Goal: Information Seeking & Learning: Learn about a topic

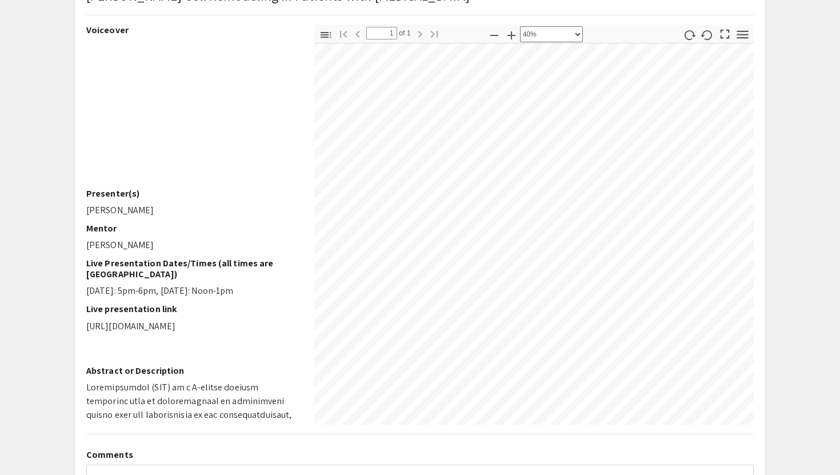
scroll to position [205, 370]
select select "custom"
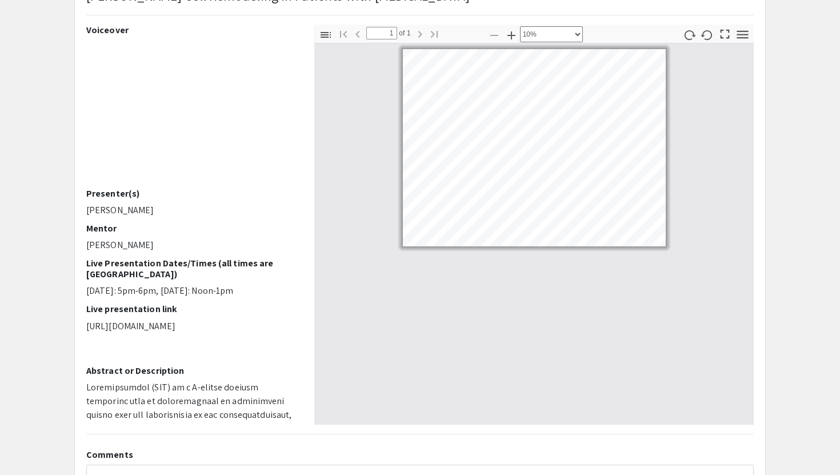
scroll to position [0, 0]
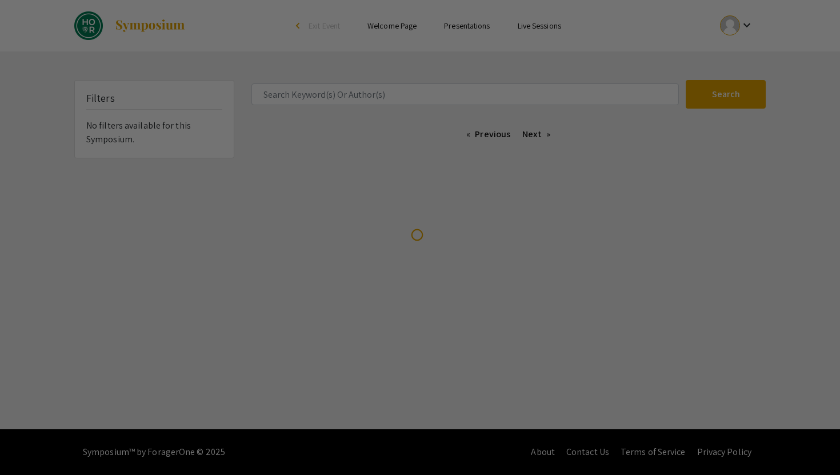
click at [546, 31] on div at bounding box center [420, 237] width 840 height 475
click at [546, 29] on div at bounding box center [420, 237] width 840 height 475
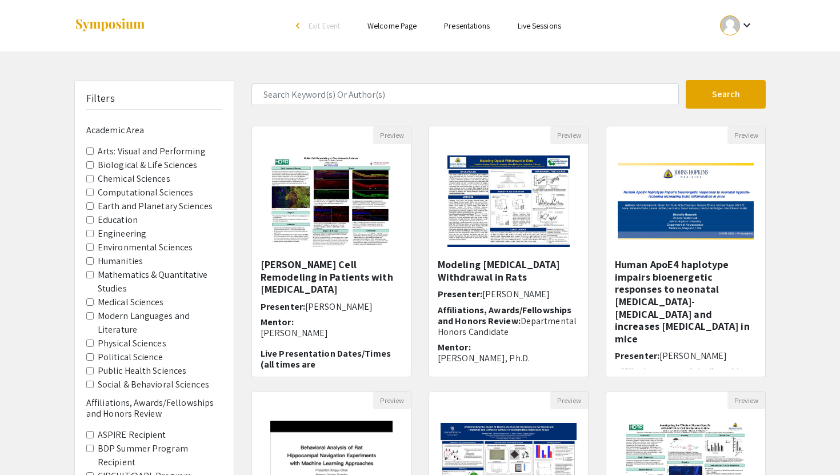
click at [539, 22] on link "Live Sessions" at bounding box center [539, 26] width 43 height 10
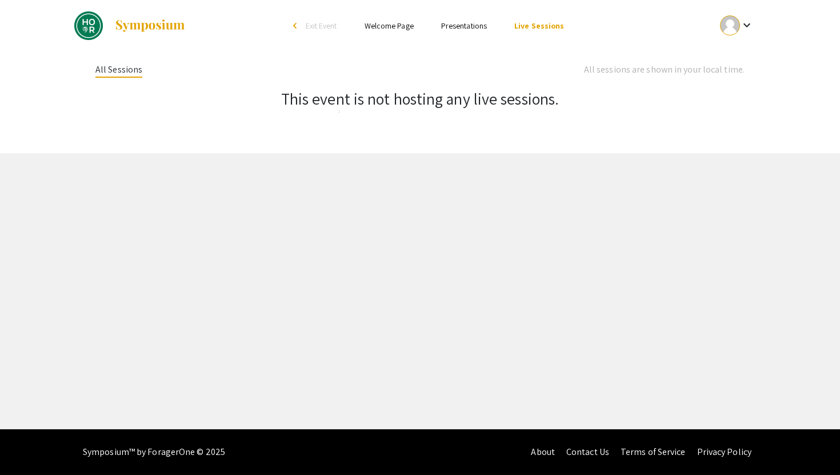
click at [466, 29] on link "Presentations" at bounding box center [464, 26] width 46 height 10
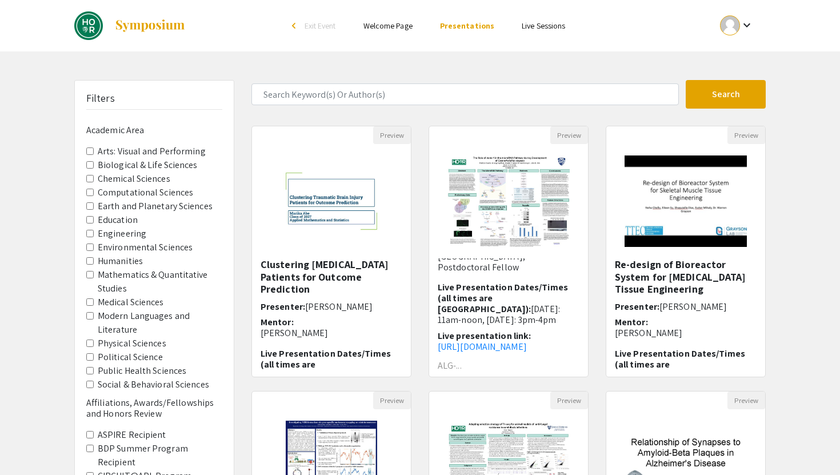
scroll to position [283, 0]
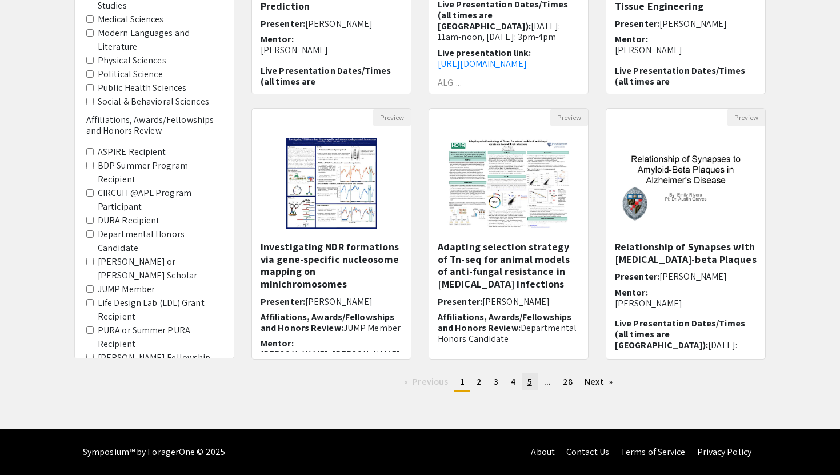
click at [527, 383] on span "5" at bounding box center [529, 381] width 5 height 12
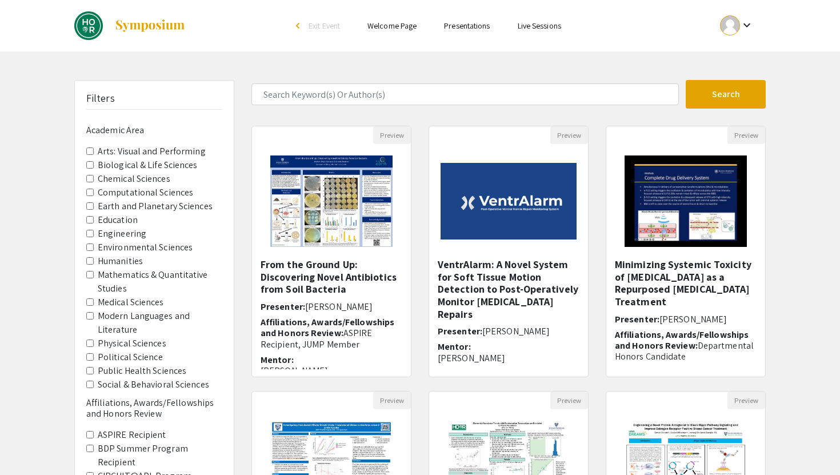
scroll to position [263, 0]
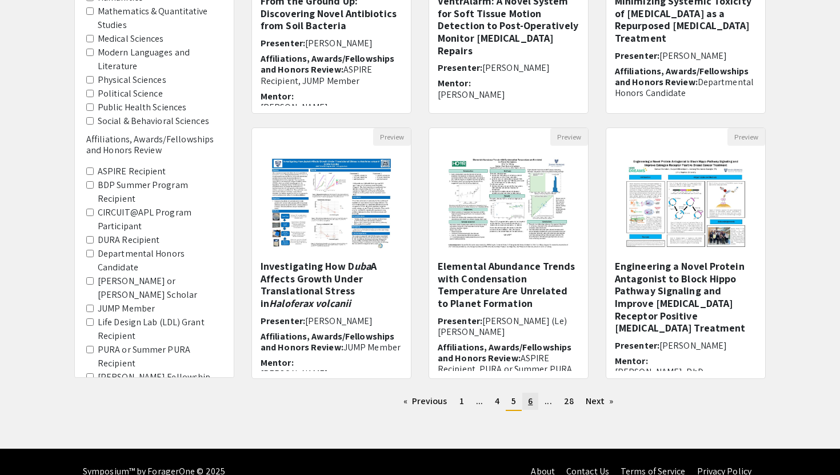
click at [528, 403] on span "6" at bounding box center [530, 401] width 5 height 12
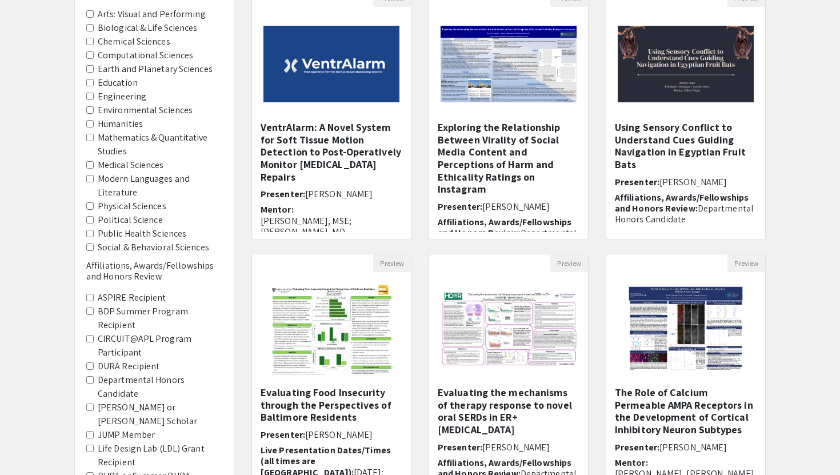
scroll to position [258, 0]
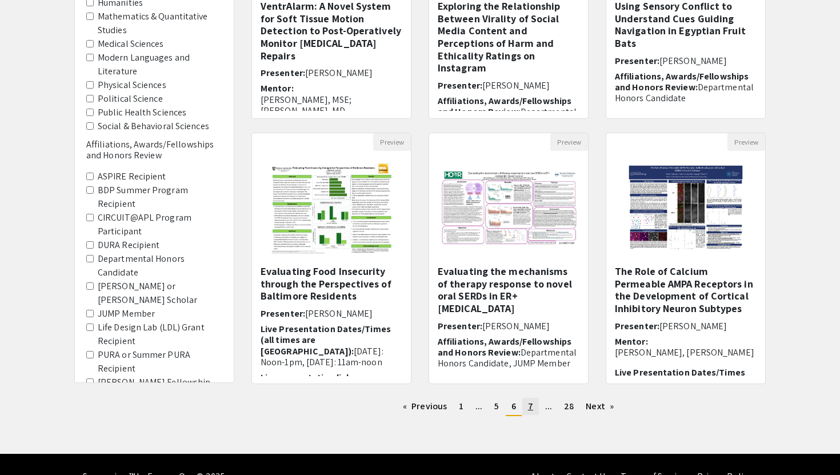
click at [534, 406] on link "page 7" at bounding box center [530, 406] width 17 height 17
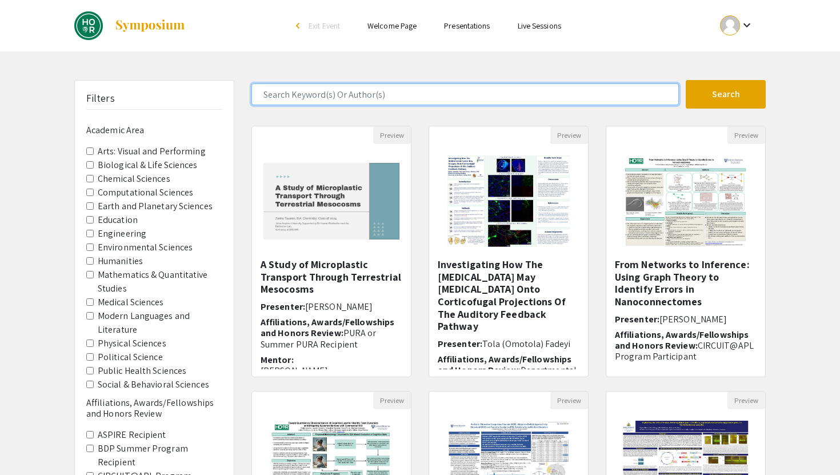
click at [412, 90] on input "Search Keyword(s) Or Author(s)" at bounding box center [464, 94] width 427 height 22
type input "retina"
click at [686, 80] on button "Search" at bounding box center [726, 94] width 80 height 29
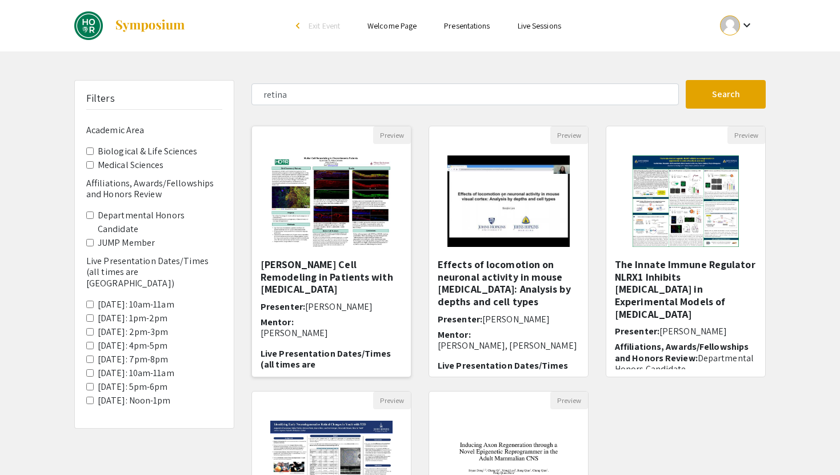
click at [363, 225] on img "Open Presentation <p>Muller Cell Remodeling in Patients with Choroideremia</p>" at bounding box center [331, 201] width 145 height 114
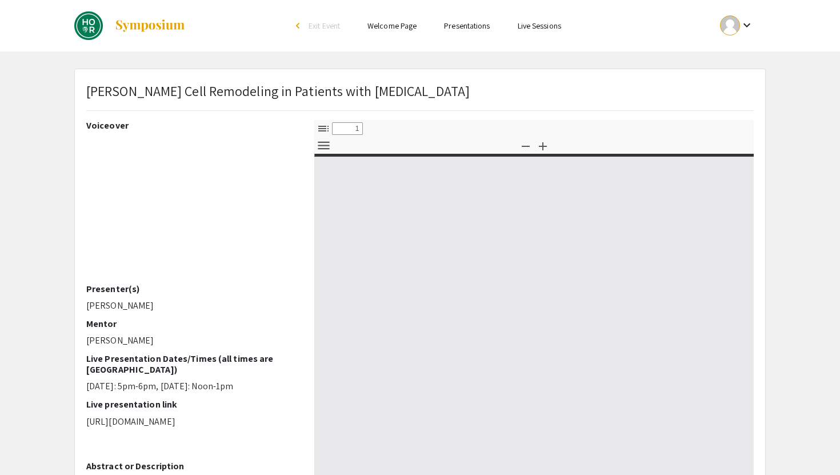
select select "custom"
type input "0"
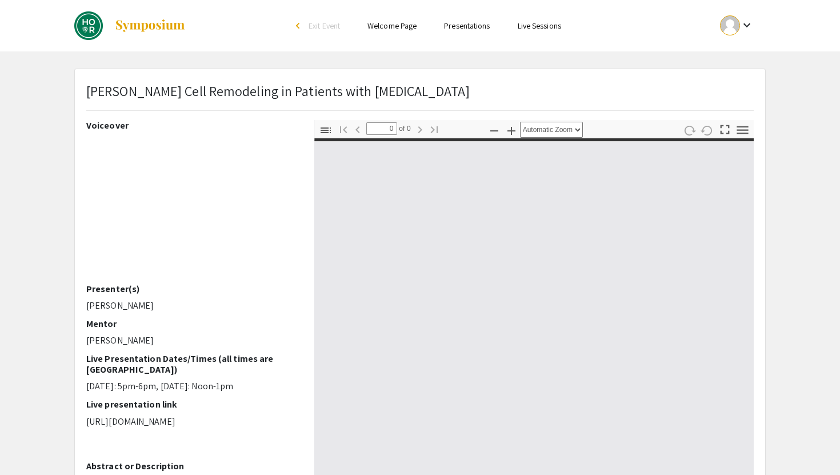
select select "custom"
type input "1"
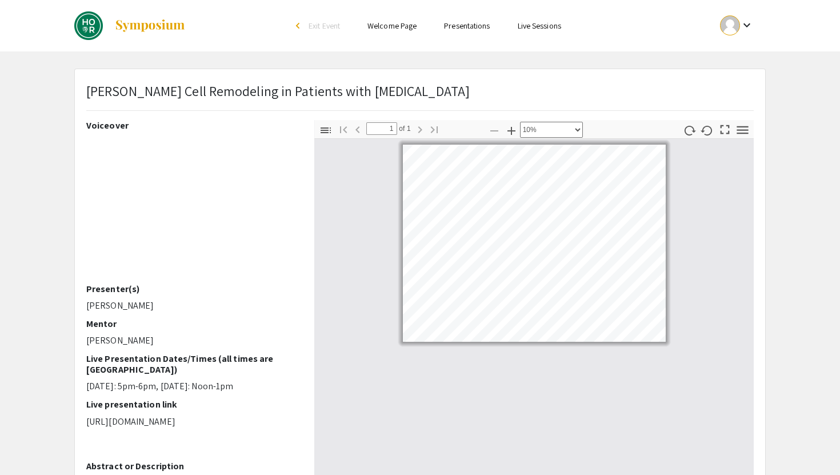
select select "custom"
